Goal: Information Seeking & Learning: Learn about a topic

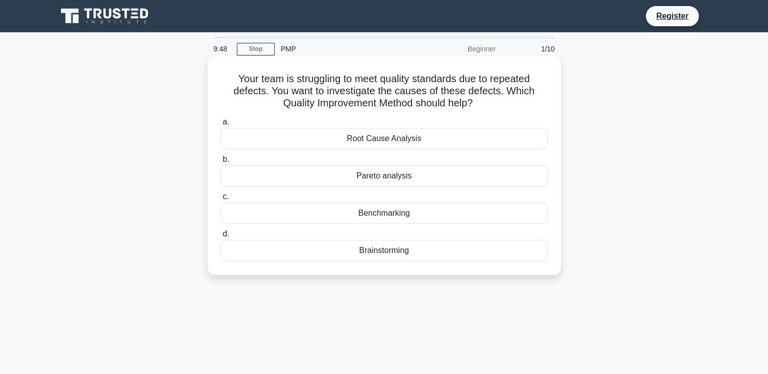
click at [382, 140] on div "Root Cause Analysis" at bounding box center [384, 138] width 327 height 21
click at [221, 126] on input "a. Root Cause Analysis" at bounding box center [221, 122] width 0 height 7
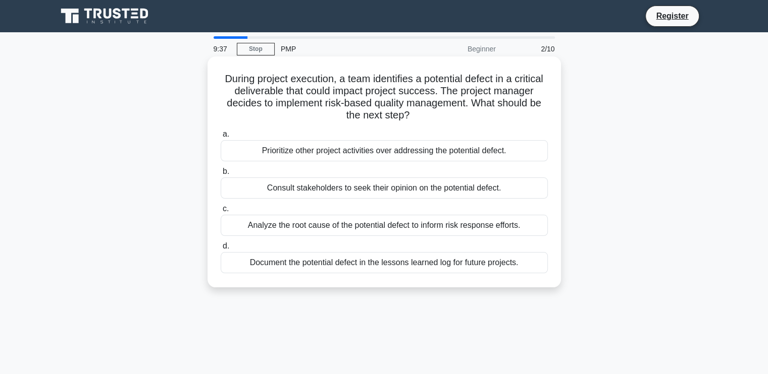
click at [306, 151] on div "Prioritize other project activities over addressing the potential defect." at bounding box center [384, 150] width 327 height 21
click at [221, 138] on input "a. Prioritize other project activities over addressing the potential defect." at bounding box center [221, 134] width 0 height 7
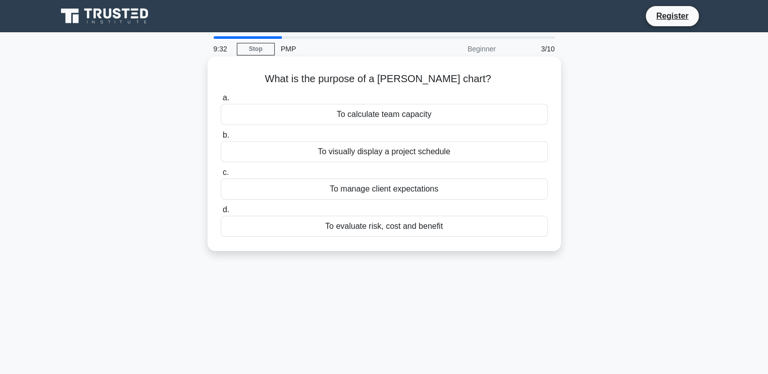
click at [424, 119] on div "To calculate team capacity" at bounding box center [384, 114] width 327 height 21
click at [221, 101] on input "a. To calculate team capacity" at bounding box center [221, 98] width 0 height 7
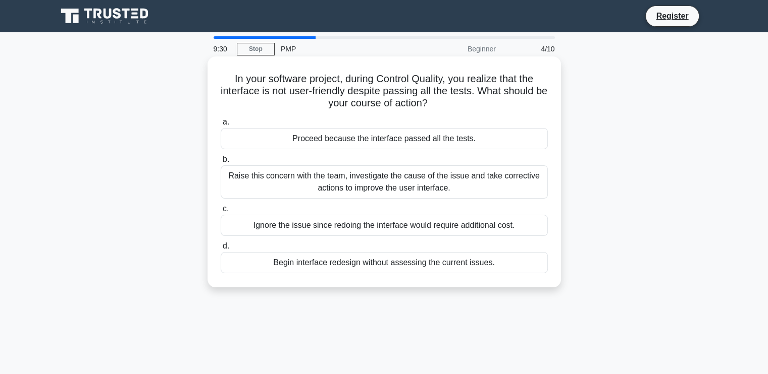
click at [411, 146] on div "Proceed because the interface passed all the tests." at bounding box center [384, 138] width 327 height 21
click at [221, 126] on input "a. Proceed because the interface passed all the tests." at bounding box center [221, 122] width 0 height 7
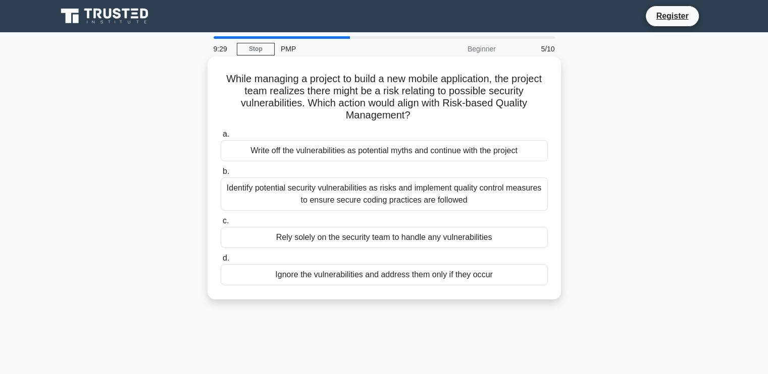
click at [407, 160] on div "Write off the vulnerabilities as potential myths and continue with the project" at bounding box center [384, 150] width 327 height 21
click at [221, 138] on input "a. Write off the vulnerabilities as potential myths and continue with the proje…" at bounding box center [221, 134] width 0 height 7
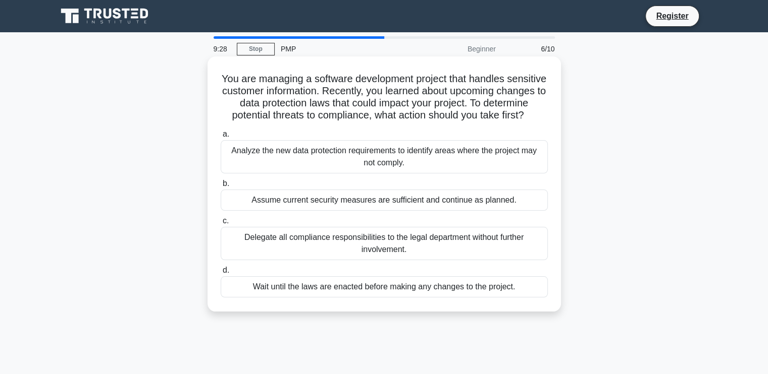
click at [406, 163] on div "Analyze the new data protection requirements to identify areas where the projec…" at bounding box center [384, 156] width 327 height 33
click at [221, 138] on input "a. Analyze the new data protection requirements to identify areas where the pro…" at bounding box center [221, 134] width 0 height 7
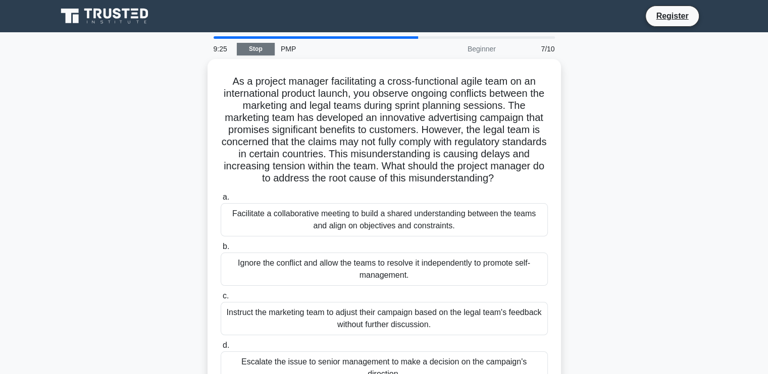
click at [263, 48] on link "Stop" at bounding box center [256, 49] width 38 height 13
